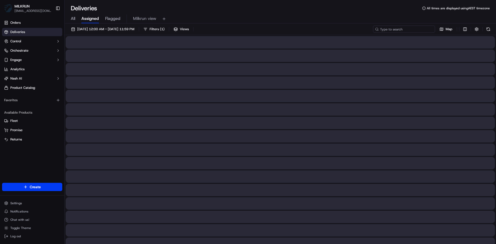
click at [401, 30] on input at bounding box center [404, 29] width 62 height 7
paste input "b09bee28-add1-4658-9db8-d74753b042d3"
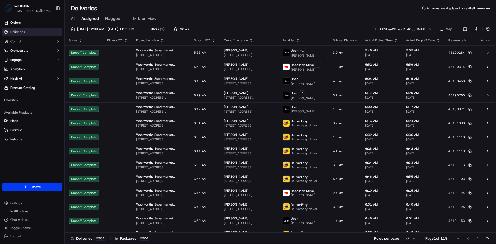
scroll to position [0, 26]
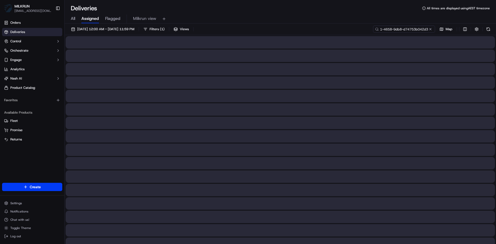
type input "b09bee28-add1-4658-9db8-d74753b042d3"
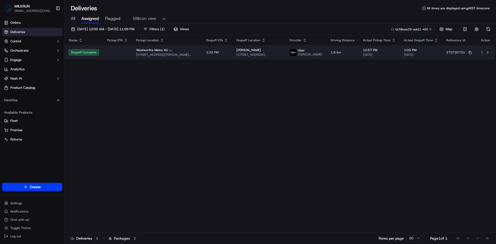
click at [269, 53] on span "749 Hamilton Road, Chermside West, QLD 4032, AU" at bounding box center [258, 55] width 45 height 4
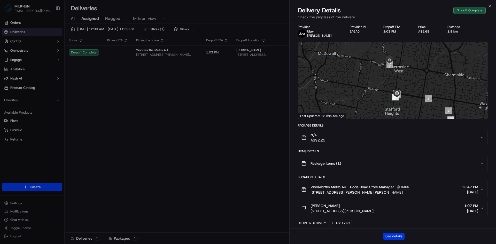
click at [396, 237] on button "See details" at bounding box center [393, 236] width 21 height 7
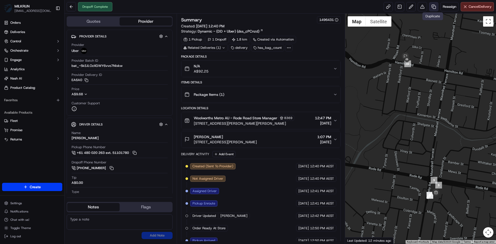
click at [431, 8] on link at bounding box center [433, 6] width 9 height 9
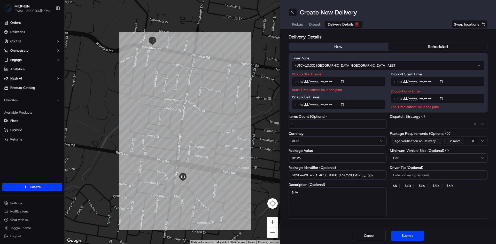
click at [344, 27] on button "Delivery Details" at bounding box center [344, 24] width 38 height 7
click at [340, 46] on button "now" at bounding box center [338, 47] width 99 height 8
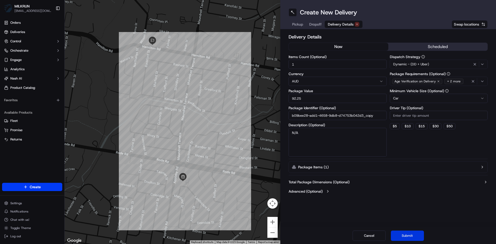
click at [414, 239] on button "Submit" at bounding box center [407, 236] width 33 height 10
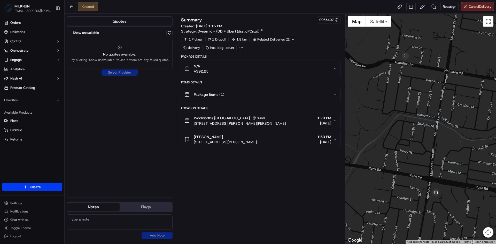
click at [292, 36] on div "Related Deliveries (2)" at bounding box center [274, 39] width 46 height 7
click at [287, 61] on span "job_gNfPkqwiZdcEfmKzAjsHcw" at bounding box center [287, 60] width 48 height 5
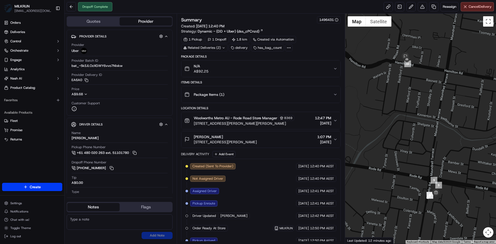
click at [223, 48] on icon at bounding box center [224, 47] width 2 height 1
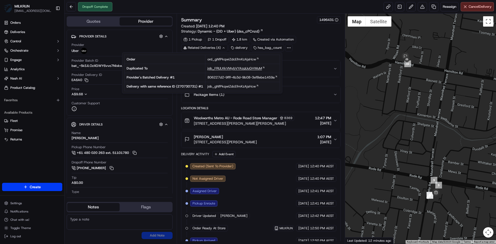
click at [239, 68] on span "job_FRULKkVMybVYAzgUuGHWuM" at bounding box center [234, 68] width 54 height 5
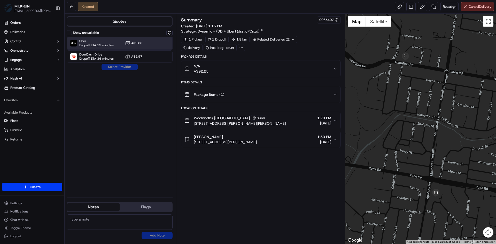
click at [111, 44] on span "Dropoff ETA 19 minutes" at bounding box center [96, 45] width 34 height 4
click at [133, 65] on button "Assign Provider" at bounding box center [119, 67] width 37 height 6
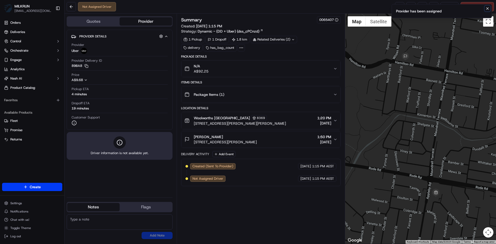
click at [487, 8] on icon "Notifications (F8)" at bounding box center [487, 8] width 4 height 4
click at [397, 7] on link at bounding box center [399, 6] width 9 height 9
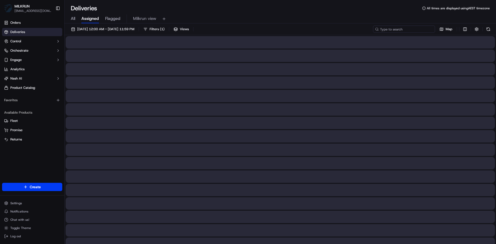
click at [411, 29] on input at bounding box center [404, 29] width 62 height 7
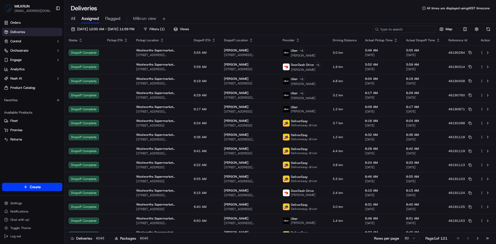
paste input "9f48485c-1a9b-4eea-a614-76324fff987a"
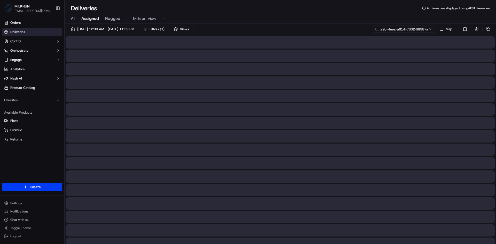
type input "9f48485c-1a9b-4eea-a614-76324fff987a"
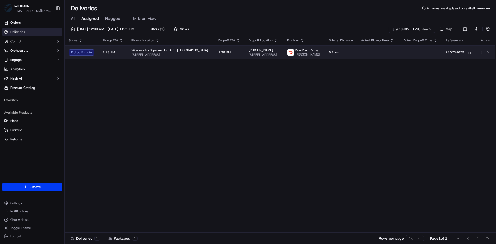
click at [120, 53] on td "1:28 PM" at bounding box center [112, 52] width 29 height 14
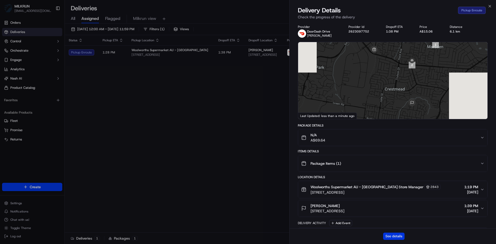
click at [397, 238] on button "See details" at bounding box center [393, 236] width 21 height 7
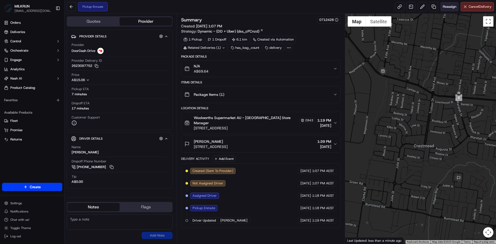
click at [445, 7] on span "Reassign" at bounding box center [449, 6] width 13 height 5
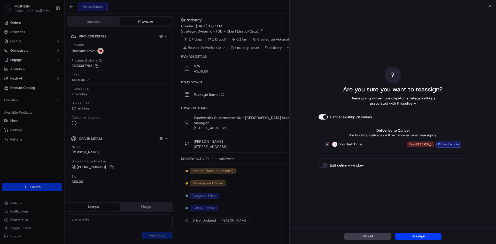
click at [323, 164] on button "Edit delivery window" at bounding box center [322, 165] width 9 height 5
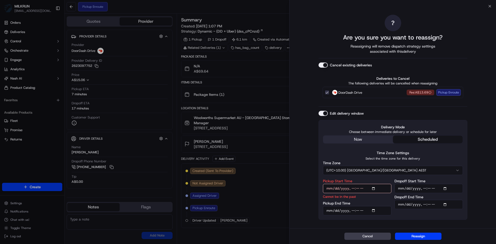
click at [372, 189] on input "Pickup Start Time" at bounding box center [357, 188] width 68 height 9
click at [375, 188] on input "Pickup Start Time" at bounding box center [357, 188] width 68 height 9
click at [466, 101] on div "Deliveries to Cancel The following deliveries will be cancelled when reassignin…" at bounding box center [392, 87] width 149 height 30
click at [375, 189] on input "Pickup Start Time" at bounding box center [357, 188] width 68 height 9
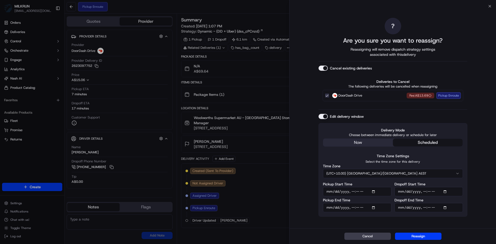
type input "[DATE]T13:40"
click at [375, 207] on input "Pickup End Time" at bounding box center [357, 207] width 68 height 9
type input "[DATE]T13:49"
click at [455, 154] on div "Time Zone Settings Select the time zone for this delivery Time Zone (UTC+10.00)…" at bounding box center [393, 165] width 140 height 25
click at [445, 191] on input "Dropoff Start Time" at bounding box center [428, 191] width 68 height 9
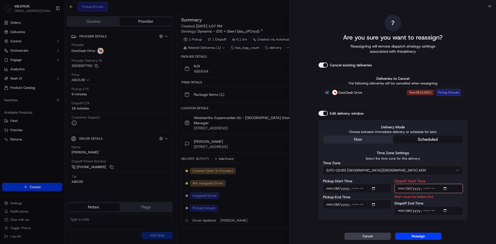
type input "[DATE]T14:00"
click at [486, 198] on div "? Are you sure you want to reassign? Reassigning will remove dispatch strategy …" at bounding box center [393, 117] width 206 height 222
click at [447, 210] on input "Dropoff End Time" at bounding box center [428, 210] width 68 height 9
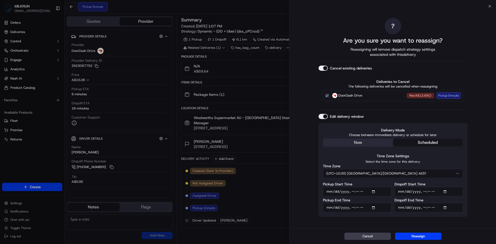
type input "[DATE]T14:10"
click at [490, 228] on div "? Are you sure you want to reassign? Reassigning will remove dispatch strategy …" at bounding box center [393, 117] width 206 height 222
click at [417, 237] on button "Reassign" at bounding box center [418, 236] width 46 height 7
